Goal: Contribute content: Contribute content

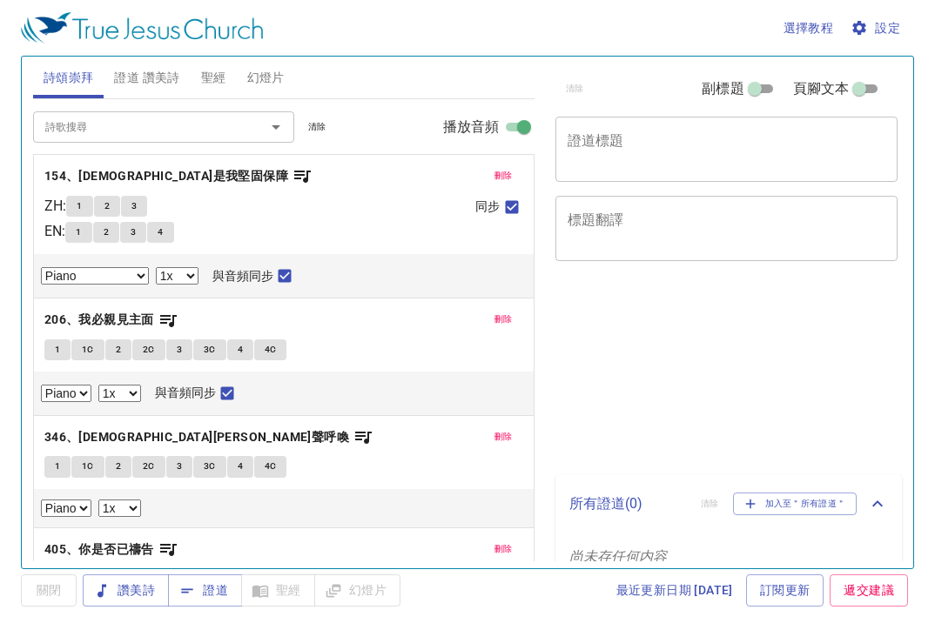
select select "1"
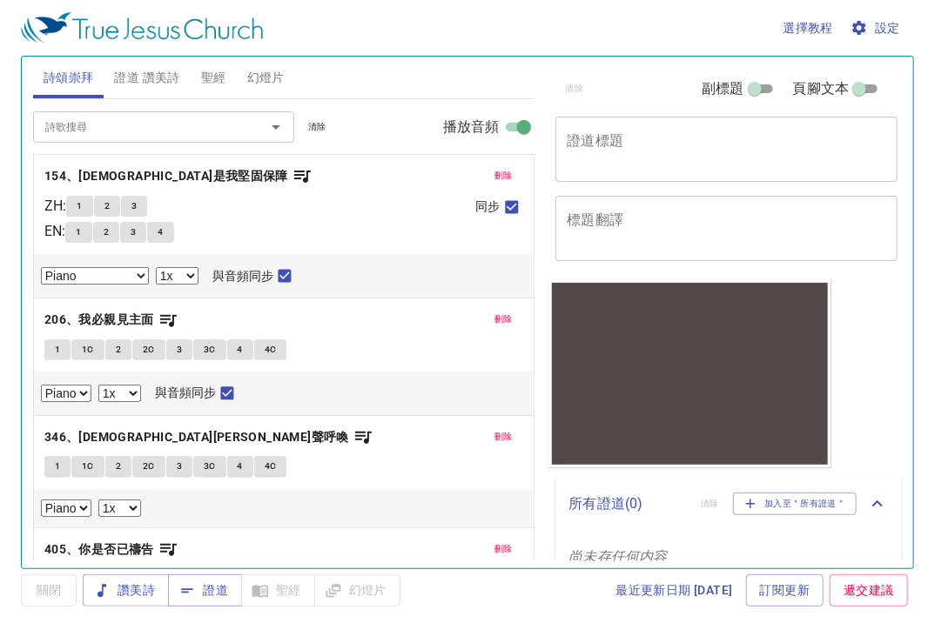
click at [495, 175] on span "刪除" at bounding box center [504, 176] width 18 height 16
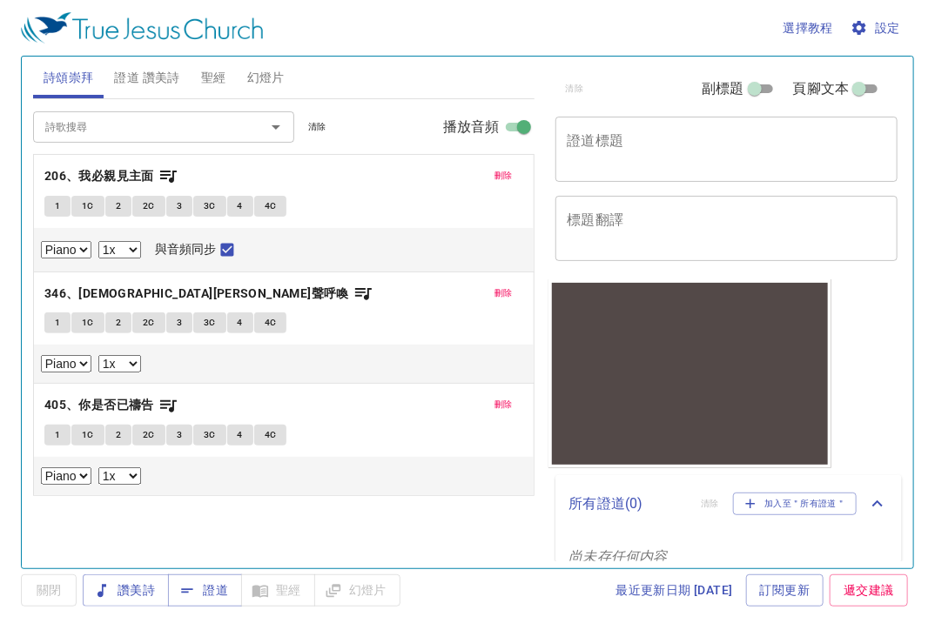
click at [493, 175] on button "刪除" at bounding box center [503, 175] width 39 height 21
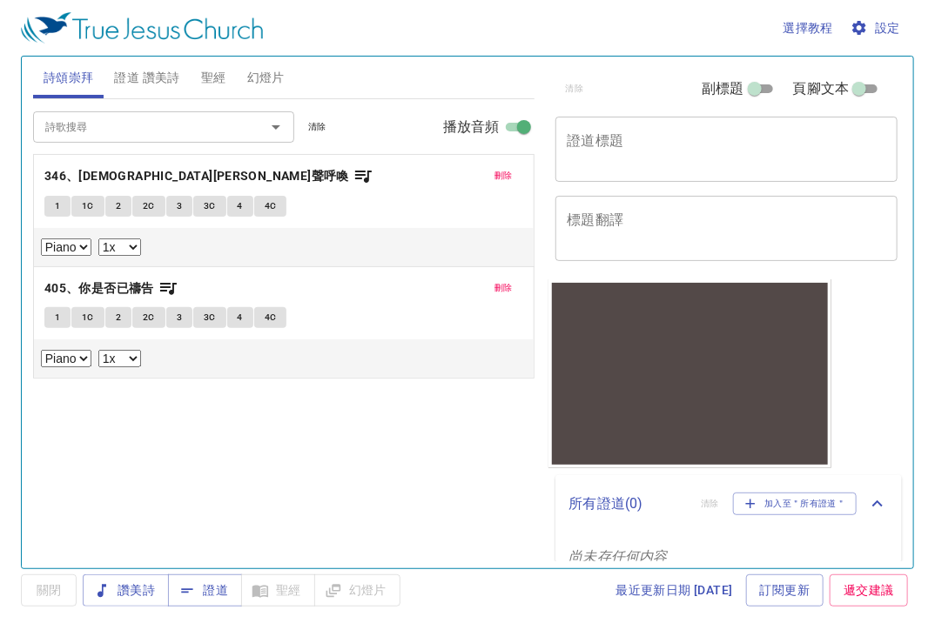
click at [493, 175] on button "刪除" at bounding box center [503, 175] width 39 height 21
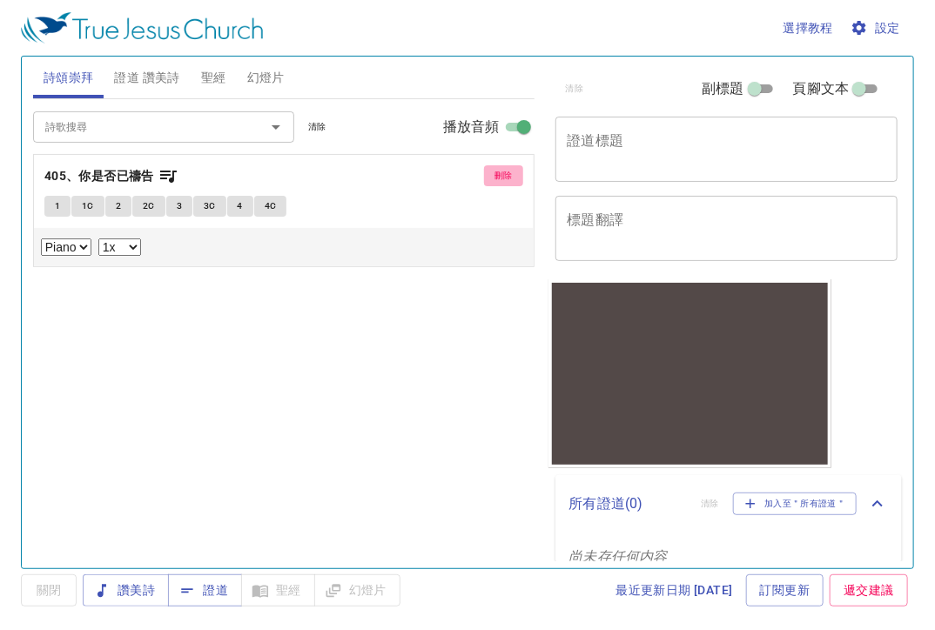
click at [493, 175] on button "刪除" at bounding box center [503, 175] width 39 height 21
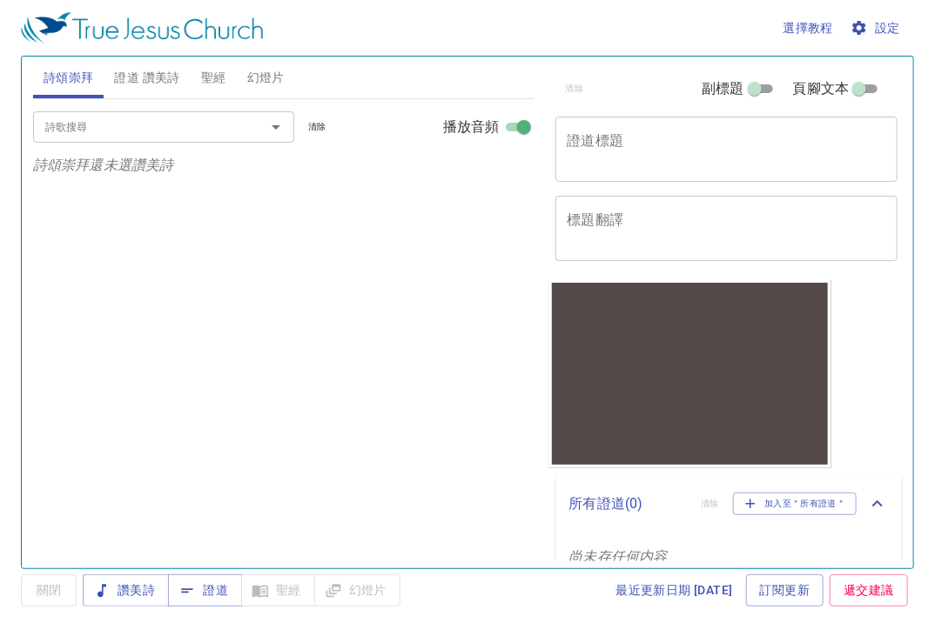
click at [493, 175] on p "詩頌崇拜還未選讚美詩" at bounding box center [284, 165] width 502 height 21
click at [212, 84] on span "聖經" at bounding box center [213, 78] width 25 height 22
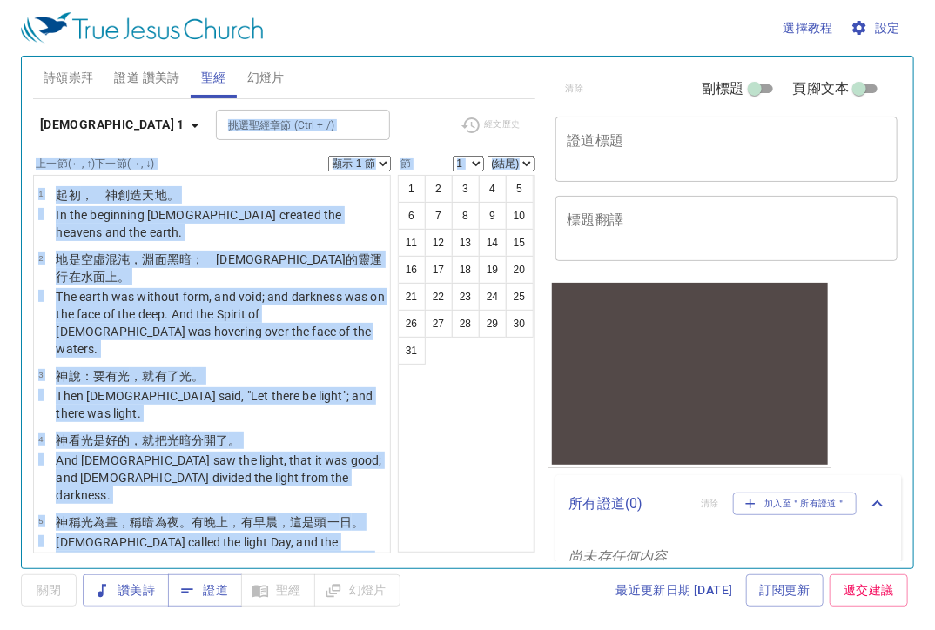
click at [275, 165] on div "上一節 (←, ↑) 下一節 (→, ↓) 顯示 1 節 顯示 2 節 顯示 3 節 顯示 4 節 顯示 5 節" at bounding box center [212, 164] width 358 height 16
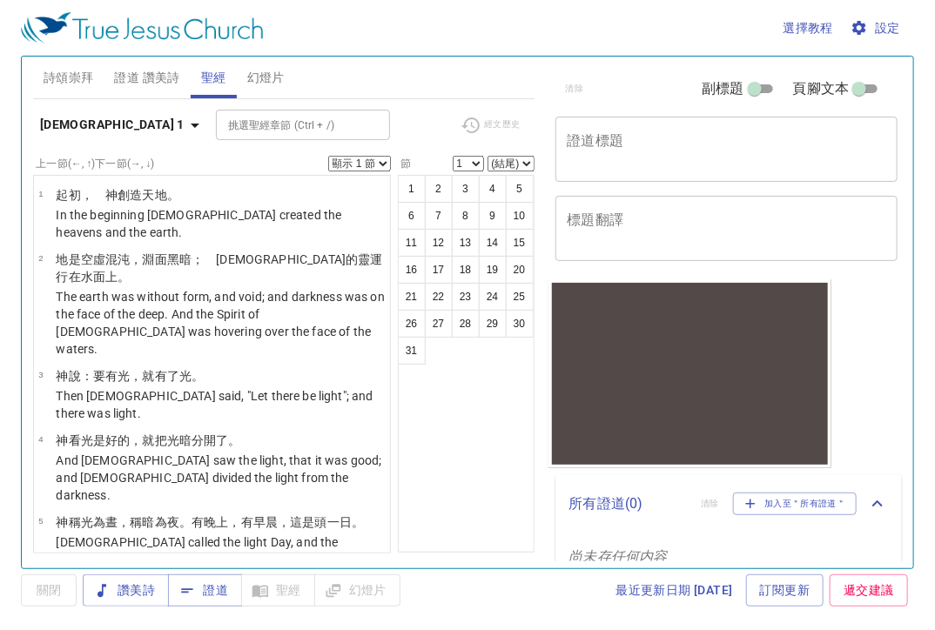
click at [121, 79] on span "證道 讚美詩" at bounding box center [146, 78] width 65 height 22
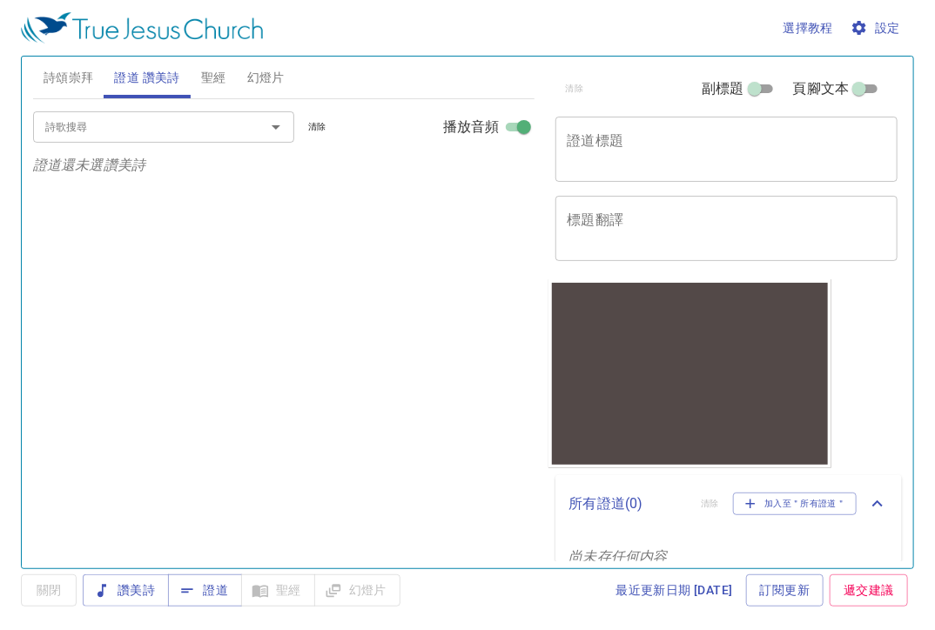
click at [752, 85] on input "副標題" at bounding box center [755, 92] width 63 height 21
checkbox input "true"
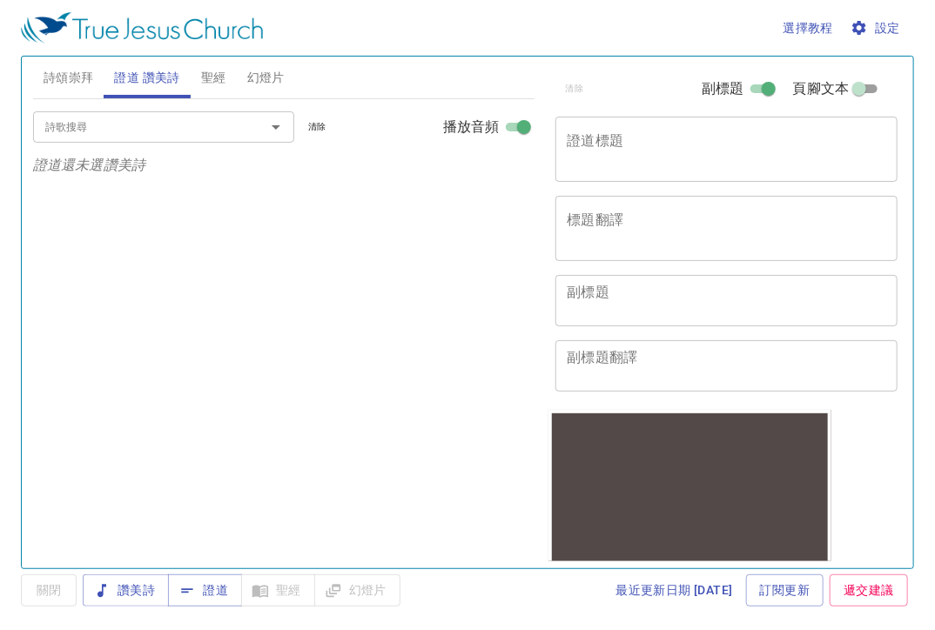
click at [666, 134] on textarea "證道標題" at bounding box center [727, 148] width 319 height 33
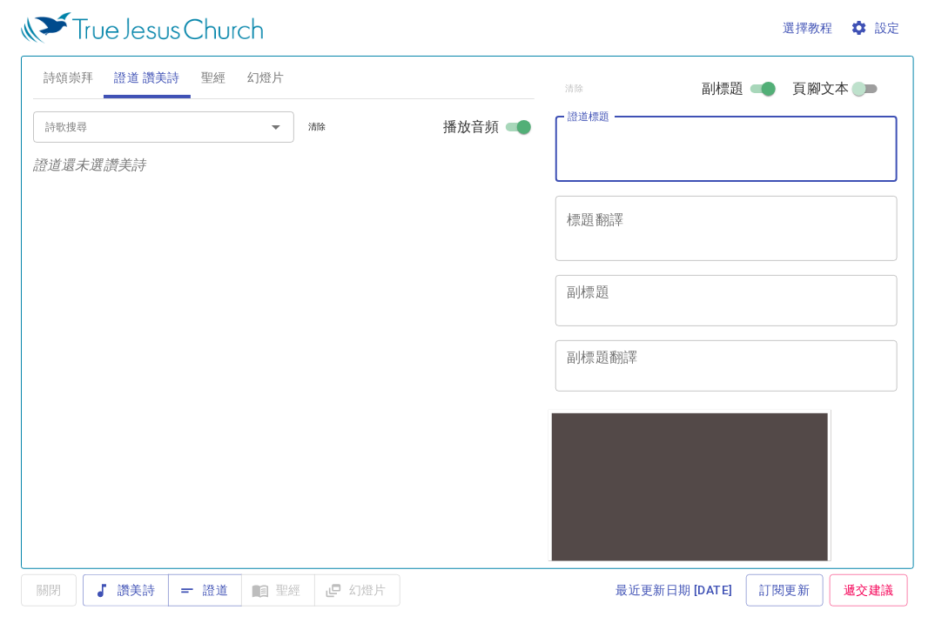
paste textarea "Here Am I! Send me. 我在這裏請差遣我！"
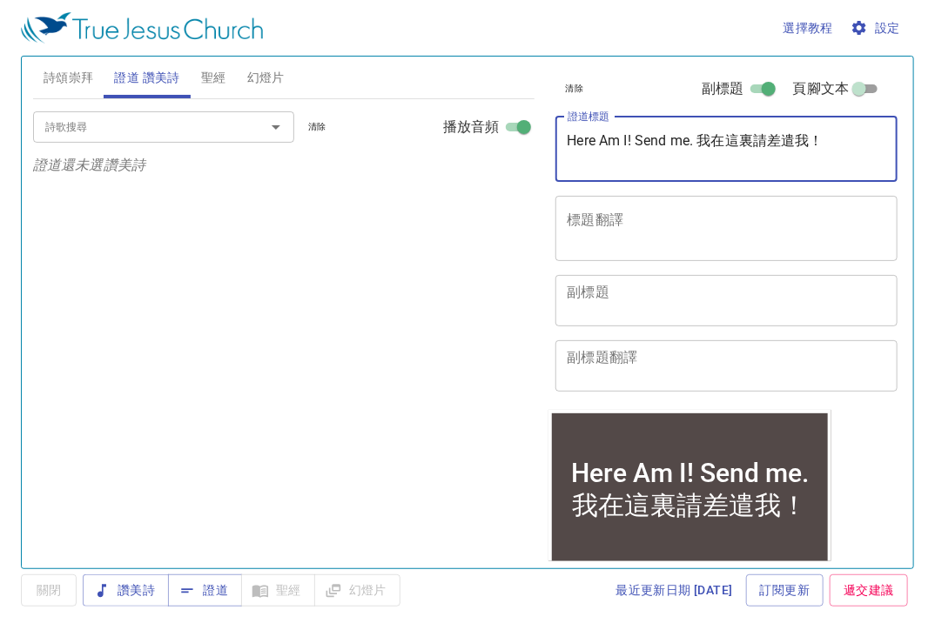
click at [699, 141] on textarea "Here Am I! Send me. 我在這裏請差遣我！" at bounding box center [727, 148] width 319 height 33
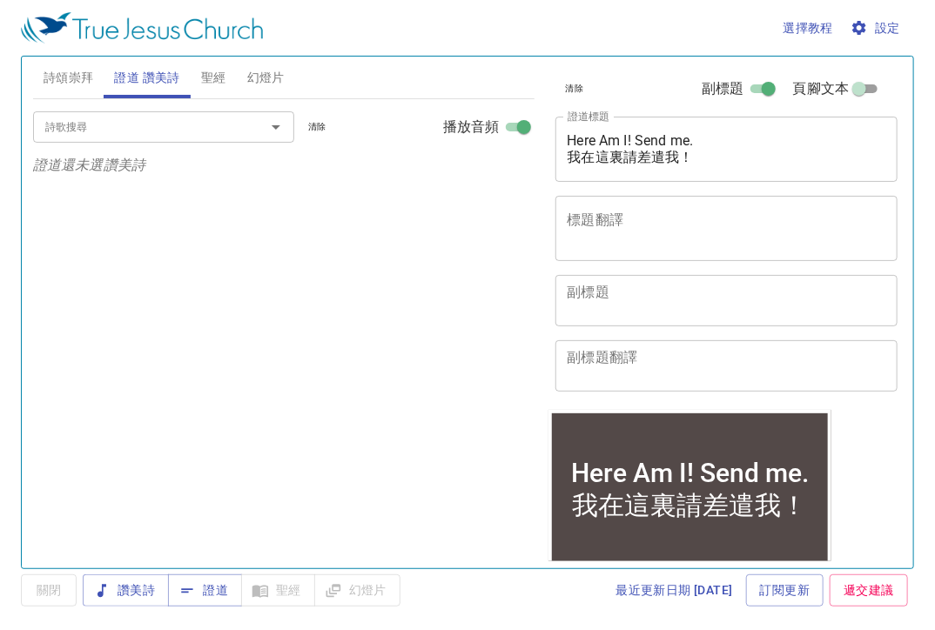
drag, startPoint x: 561, startPoint y: 143, endPoint x: 725, endPoint y: 135, distance: 164.8
click at [725, 135] on div "Here Am I! Send me. 我在這裏請差遣我！ x 證道標題" at bounding box center [727, 149] width 343 height 65
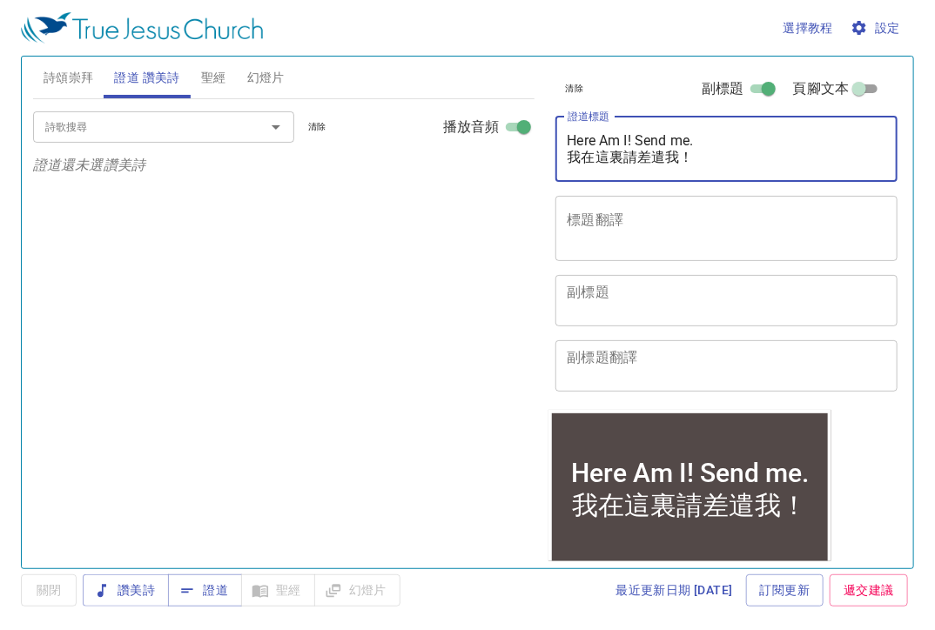
drag, startPoint x: 570, startPoint y: 137, endPoint x: 707, endPoint y: 137, distance: 136.7
click at [707, 137] on textarea "Here Am I! Send me. 我在這裏請差遣我！" at bounding box center [727, 148] width 319 height 33
drag, startPoint x: 691, startPoint y: 131, endPoint x: 715, endPoint y: 140, distance: 25.1
click at [715, 140] on textarea "Here Am I! Send me. 我在這裏請差遣我！" at bounding box center [727, 148] width 319 height 33
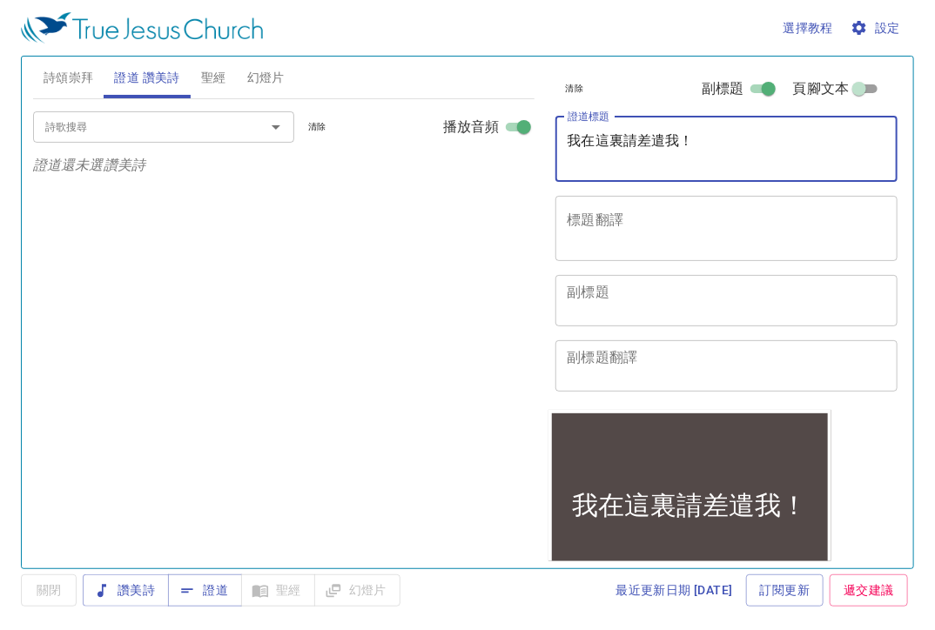
click at [574, 165] on textarea "我在這裏請差遣我！" at bounding box center [727, 148] width 319 height 33
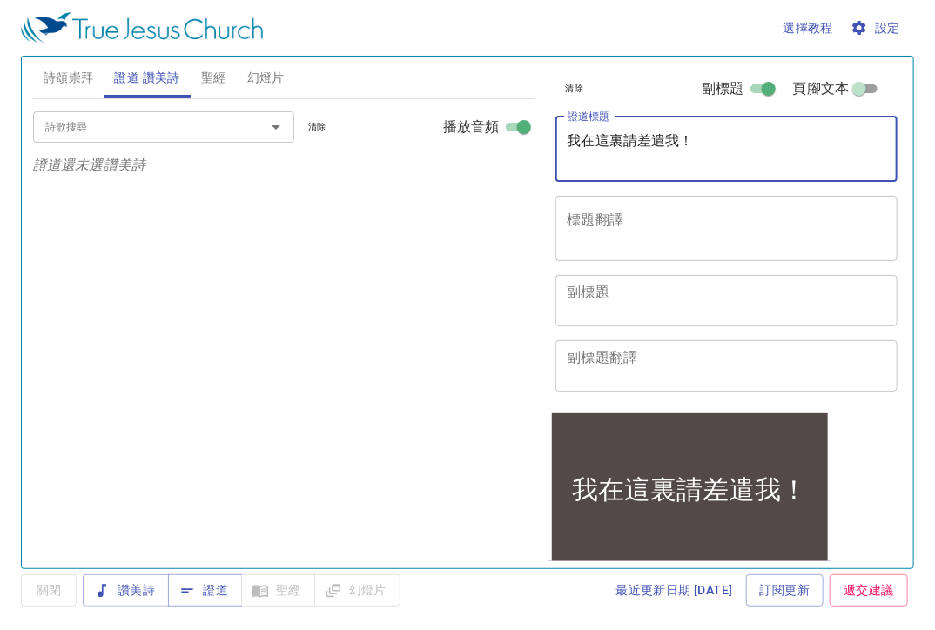
click at [570, 160] on textarea "我在這裏請差遣我！" at bounding box center [727, 148] width 319 height 33
click at [715, 137] on textarea "我在這裏請差遣我！" at bounding box center [727, 148] width 319 height 33
paste textarea "Here Am I! Send me."
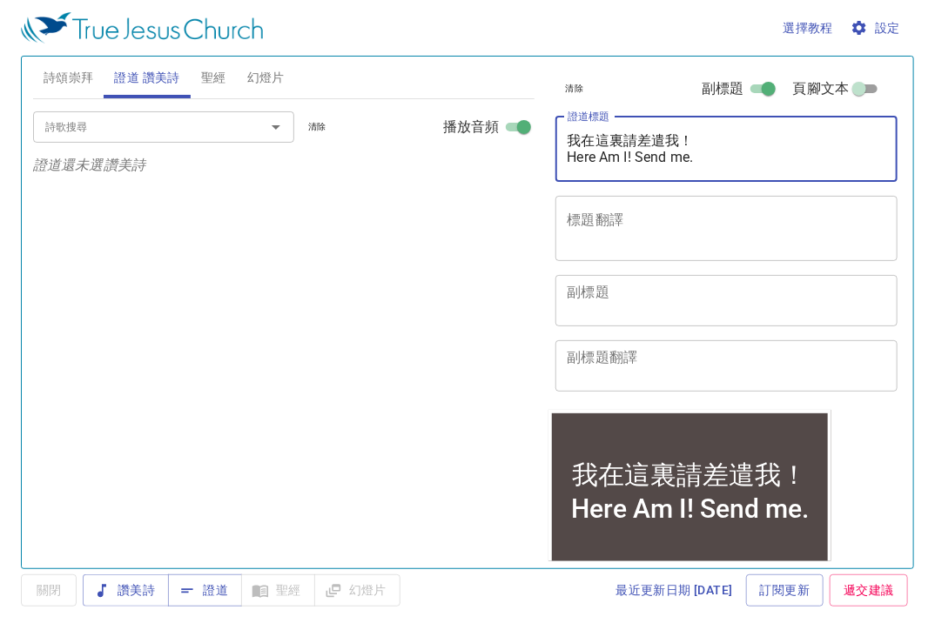
type textarea "我在這裏請差遣我！ Here Am I! Send me."
click at [609, 226] on textarea "標題翻譯" at bounding box center [727, 228] width 319 height 33
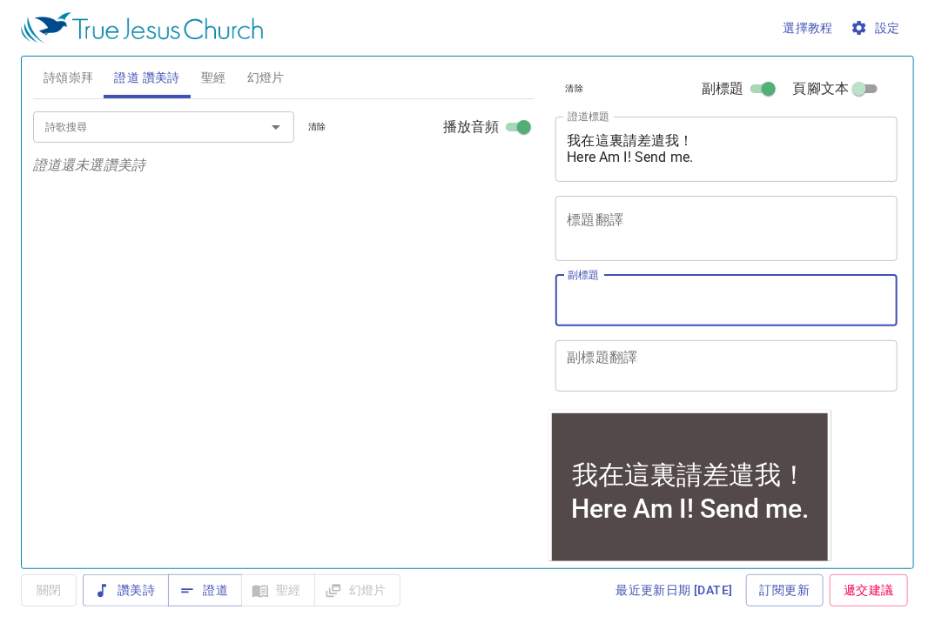
click at [610, 293] on textarea "副標題" at bounding box center [727, 300] width 319 height 33
click at [613, 286] on textarea "副標題" at bounding box center [727, 300] width 319 height 33
click at [610, 306] on textarea "副標題" at bounding box center [727, 300] width 319 height 33
paste textarea "Sermon Speaker: Tim Chen Interpreter: Chi-Lin"
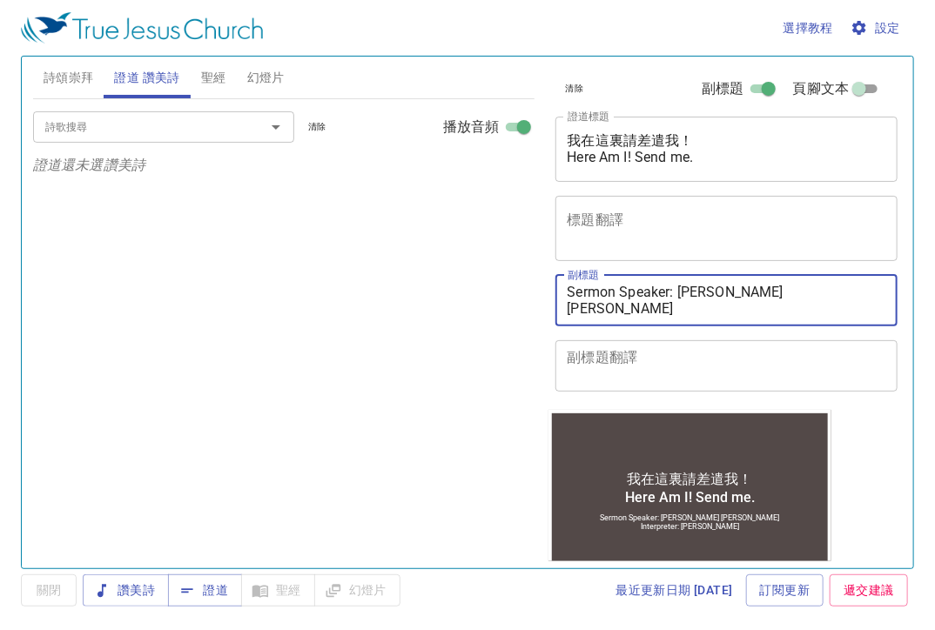
type textarea "Sermon Speaker: Tim Chen Interpreter: Chi-Lin"
click at [568, 160] on textarea "我在這裏請差遣我！ Here Am I! Send me." at bounding box center [727, 148] width 319 height 33
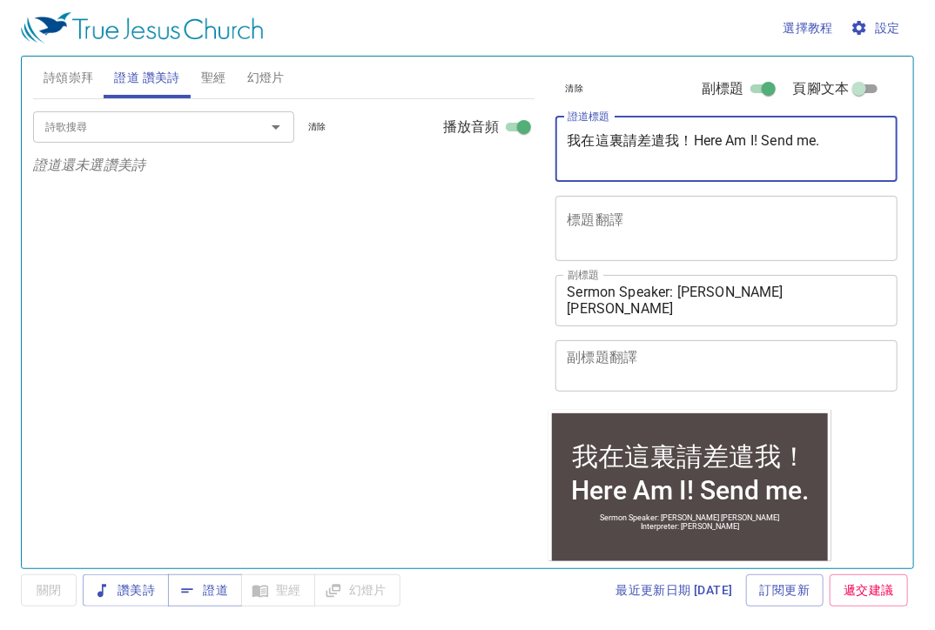
type textarea "我在這裏請差遣我！Here Am I! Send me."
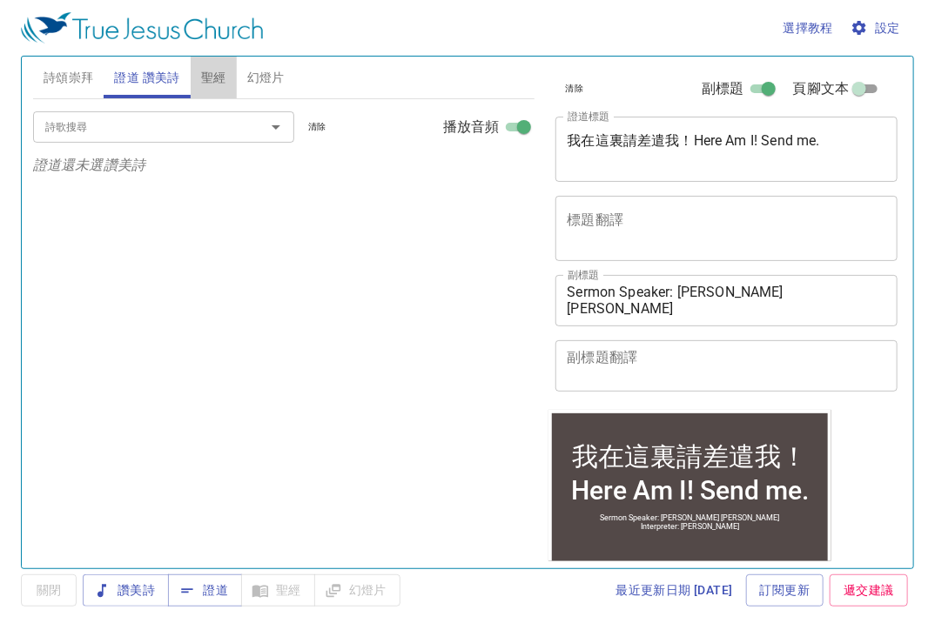
click at [205, 73] on span "聖經" at bounding box center [213, 78] width 25 height 22
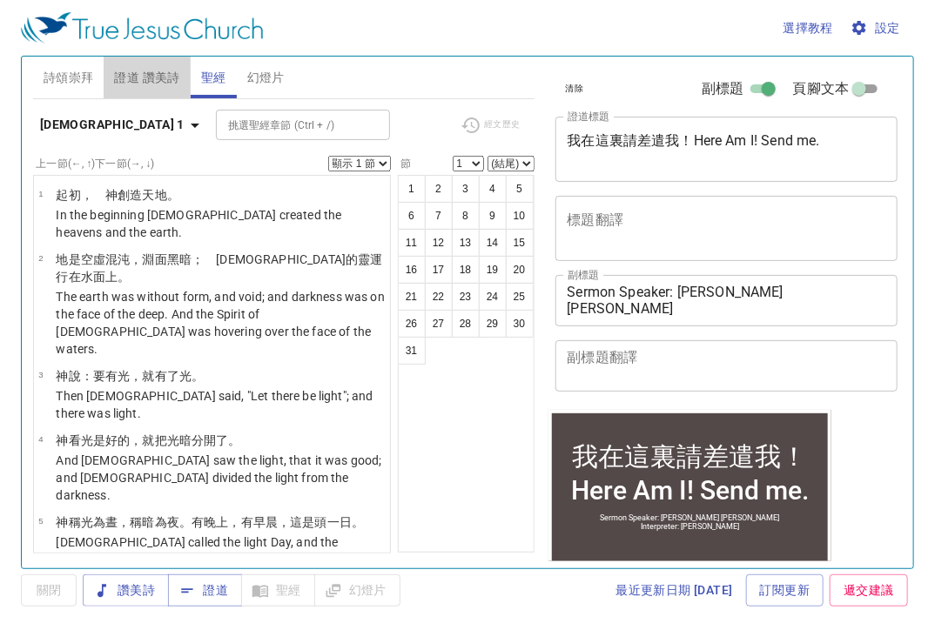
click at [151, 73] on span "證道 讚美詩" at bounding box center [146, 78] width 65 height 22
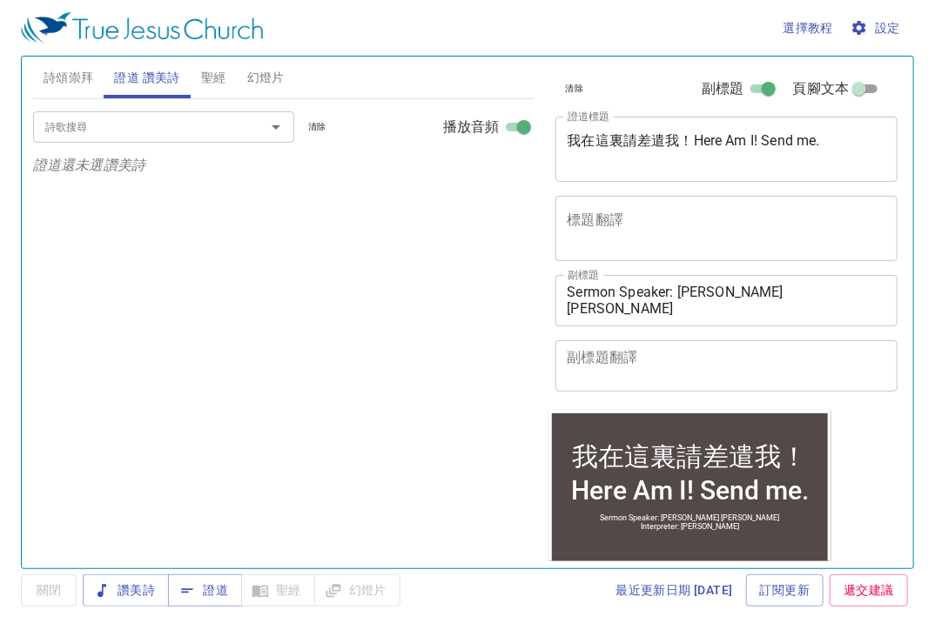
click at [70, 106] on div "詩歌搜尋 詩歌搜尋 清除 播放音頻" at bounding box center [284, 127] width 502 height 56
click at [67, 126] on input "詩歌搜尋" at bounding box center [137, 127] width 199 height 20
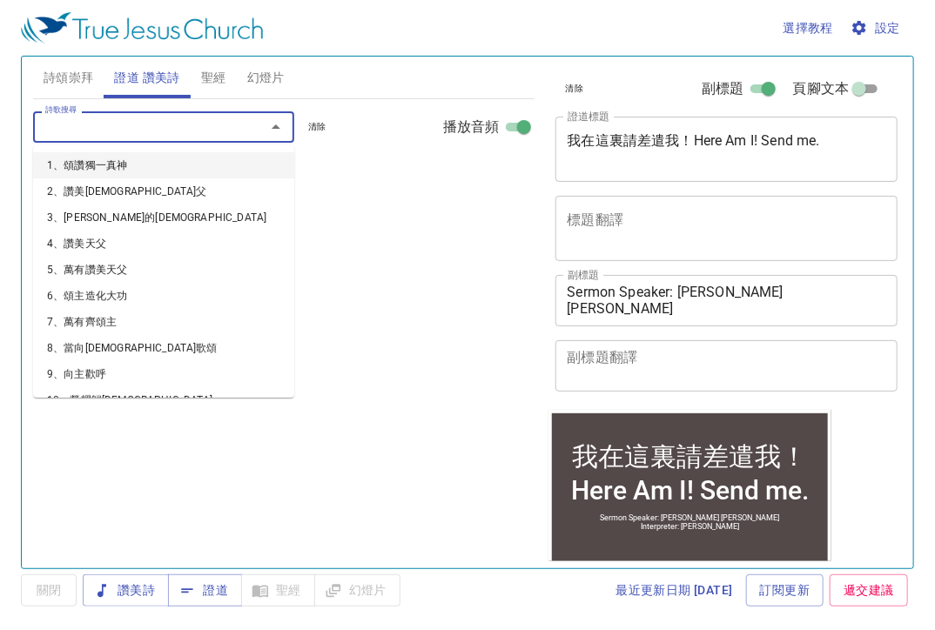
type input "9"
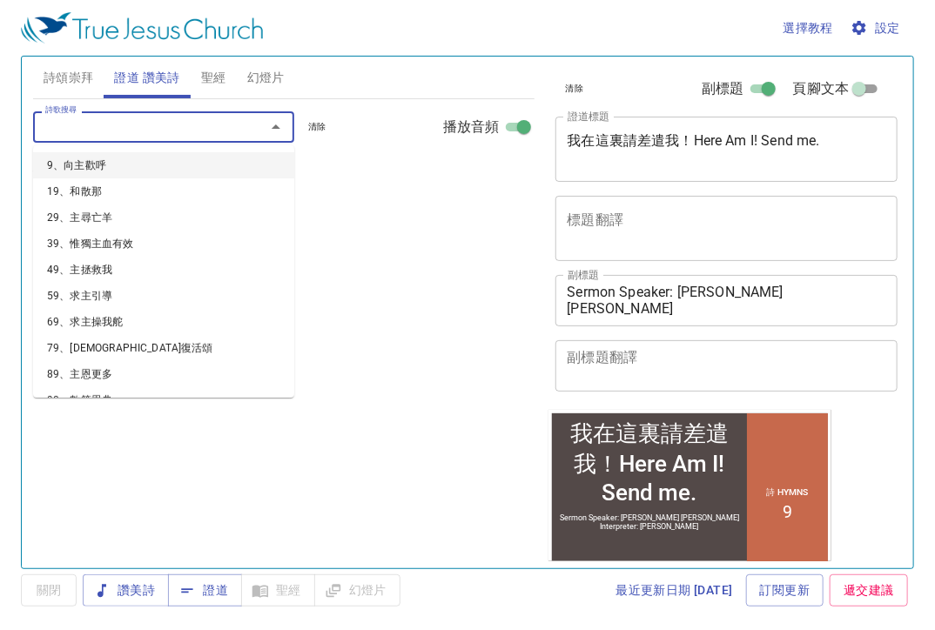
select select "1"
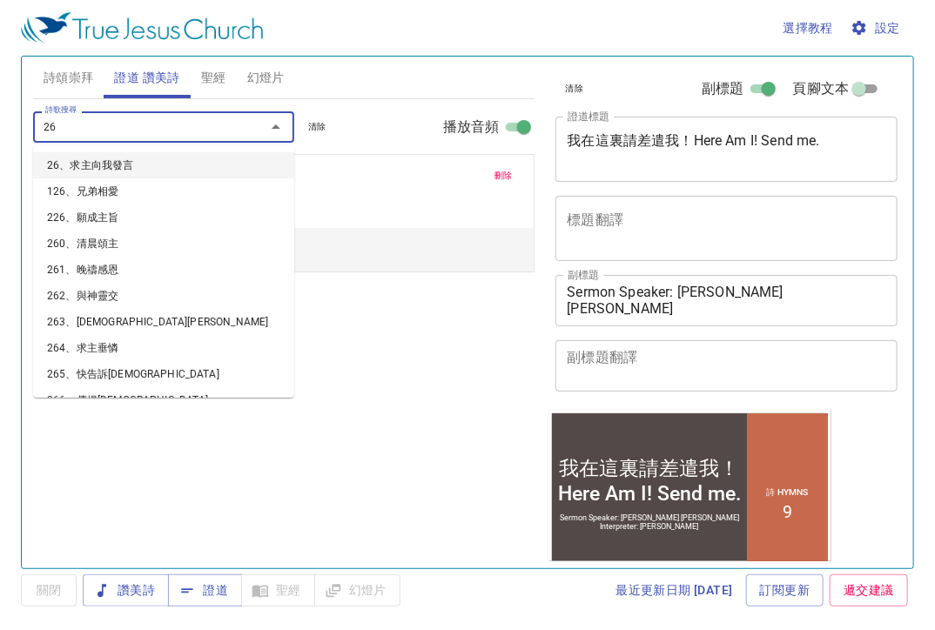
type input "269"
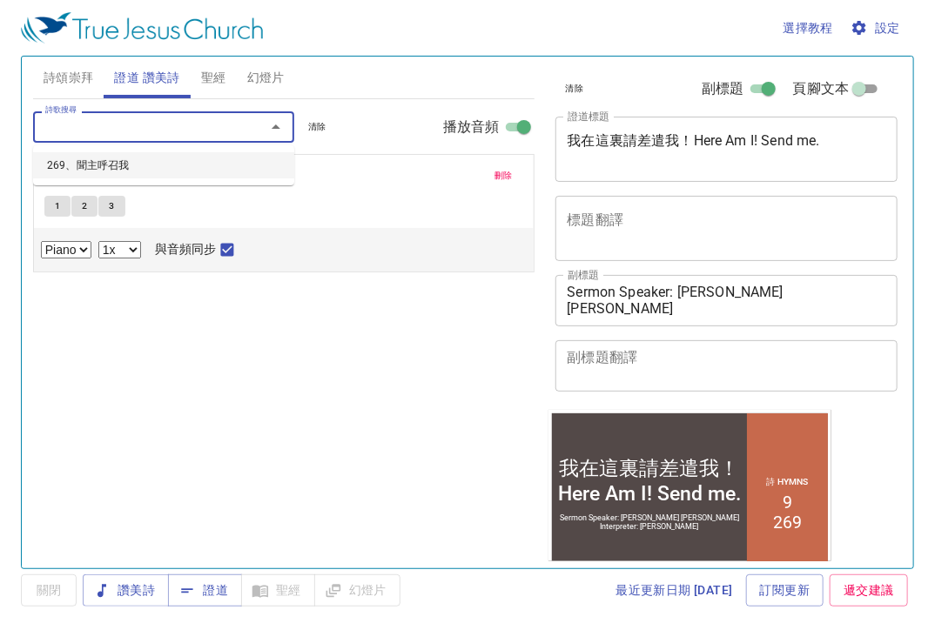
select select "1"
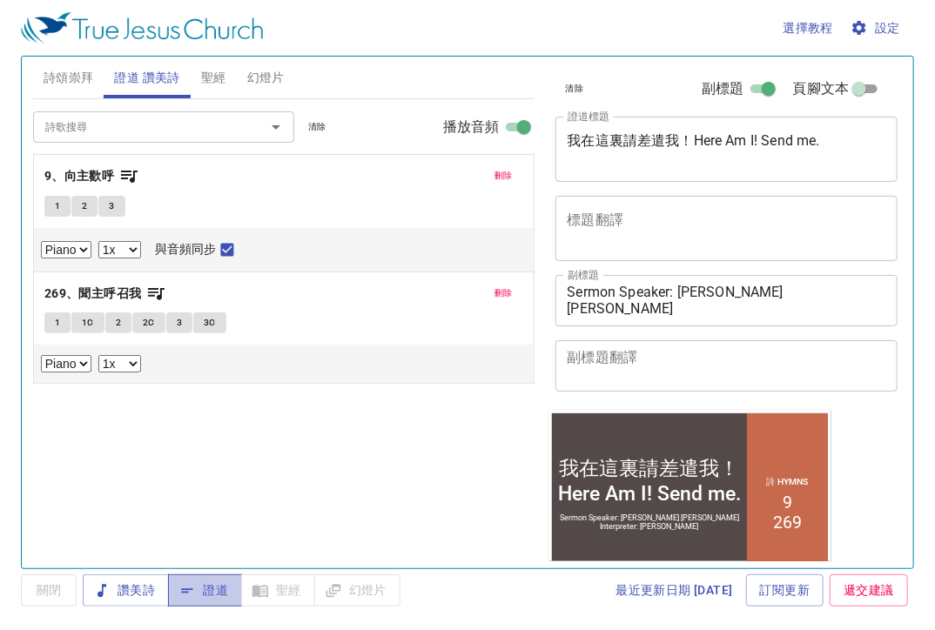
click at [213, 598] on span "證道" at bounding box center [205, 591] width 46 height 22
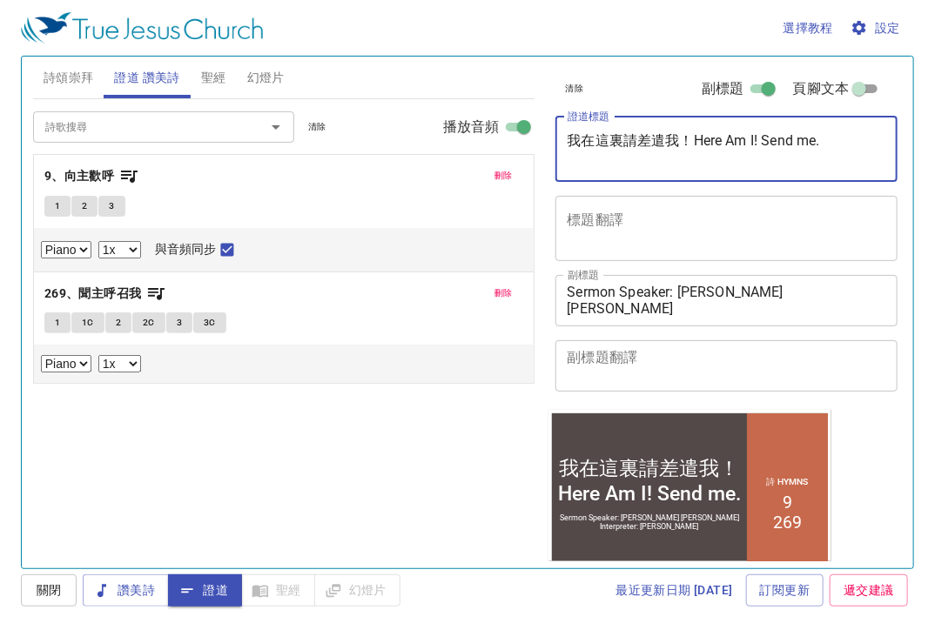
click at [691, 144] on textarea "我在這裏請差遣我！Here Am I! Send me." at bounding box center [727, 148] width 319 height 33
type textarea "我在這裏請差遣我！ Here Am I! Send me."
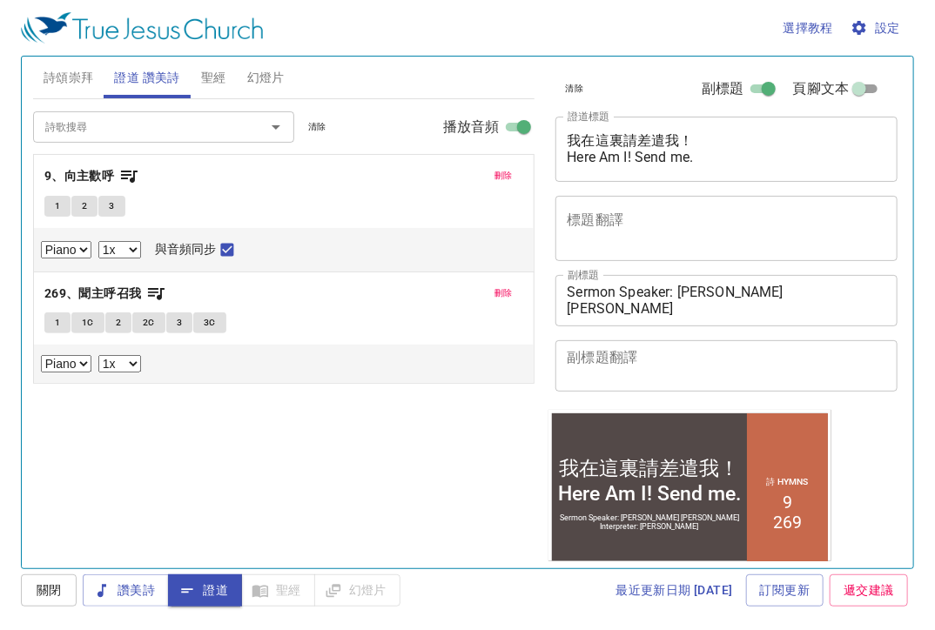
click at [355, 475] on div "詩歌搜尋 詩歌搜尋 清除 播放音頻 刪除 9、向主歡呼 1 2 3 Piano 0.6x 0.7x 0.8x 0.9x 1x 1.1x 1.2x 1.3x 1…" at bounding box center [284, 326] width 502 height 455
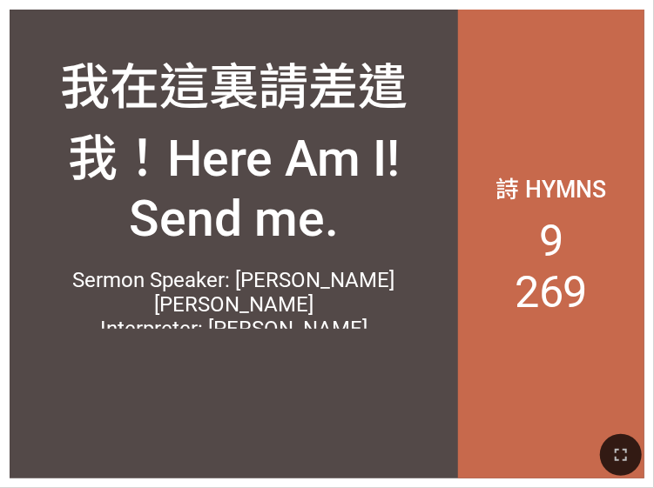
click at [644, 465] on div at bounding box center [327, 455] width 654 height 66
click at [630, 463] on icon "button" at bounding box center [620, 455] width 21 height 21
